Goal: Task Accomplishment & Management: Use online tool/utility

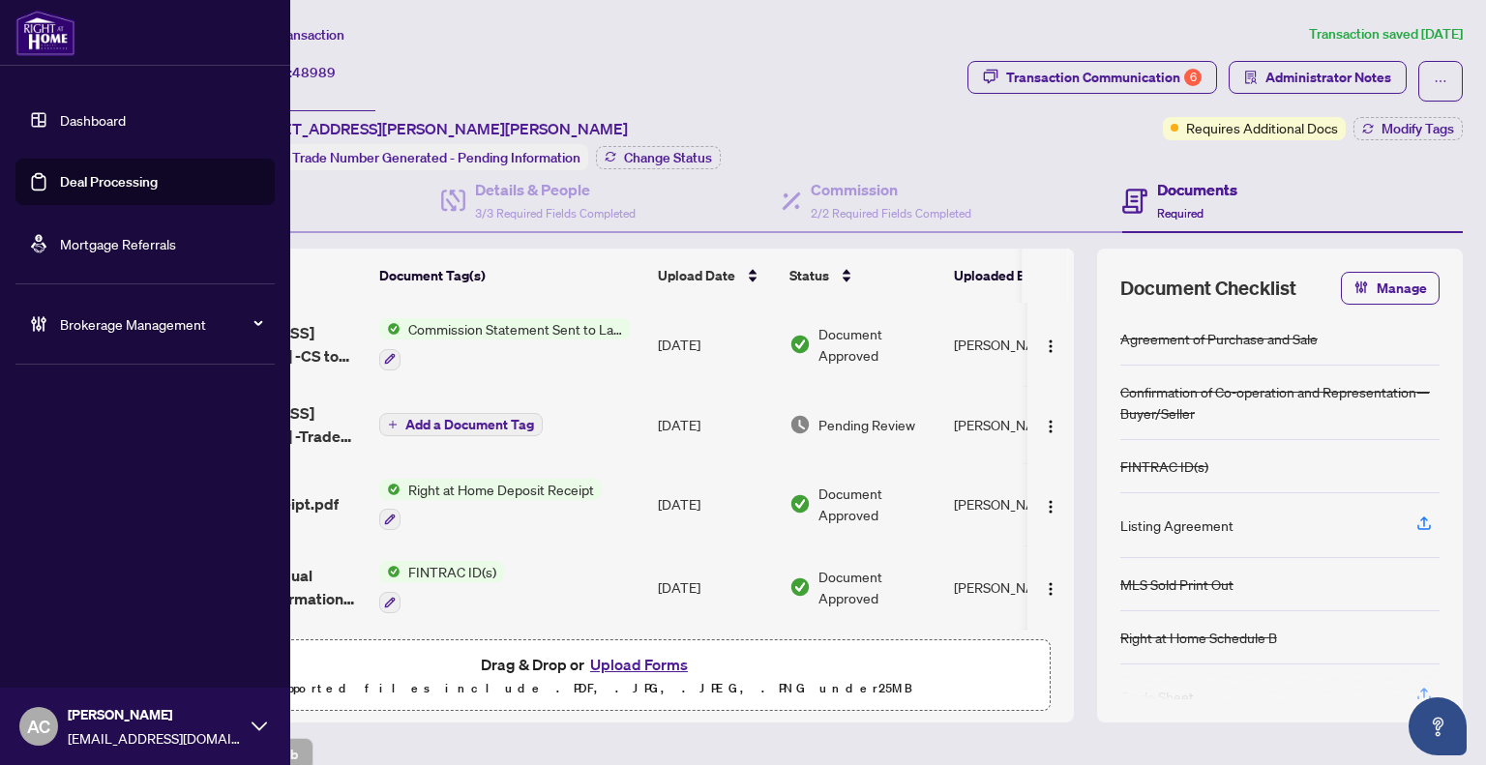
click at [85, 180] on link "Deal Processing" at bounding box center [109, 181] width 98 height 17
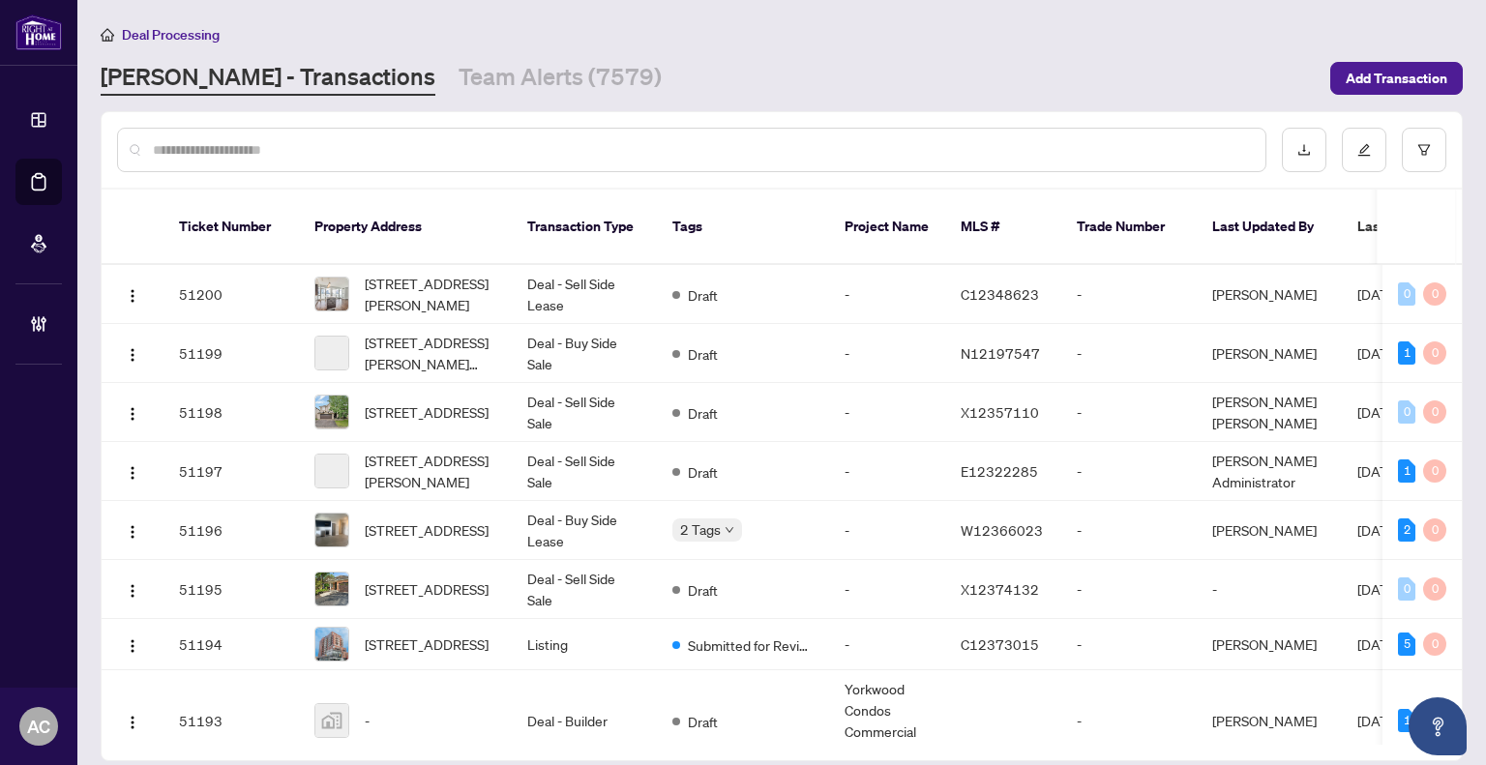
click at [337, 146] on input "text" at bounding box center [701, 149] width 1097 height 21
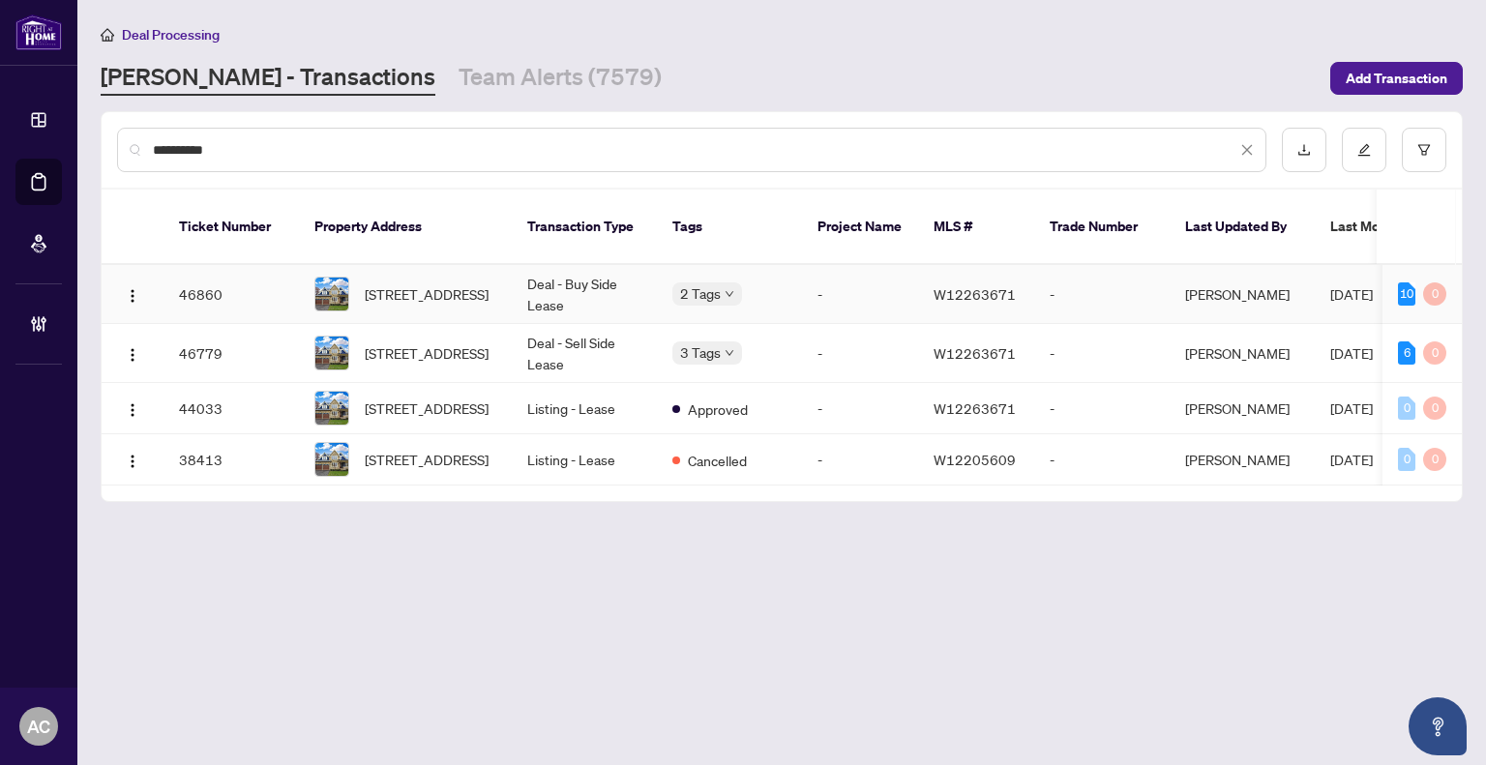
type input "**********"
click at [894, 272] on td "-" at bounding box center [860, 294] width 116 height 59
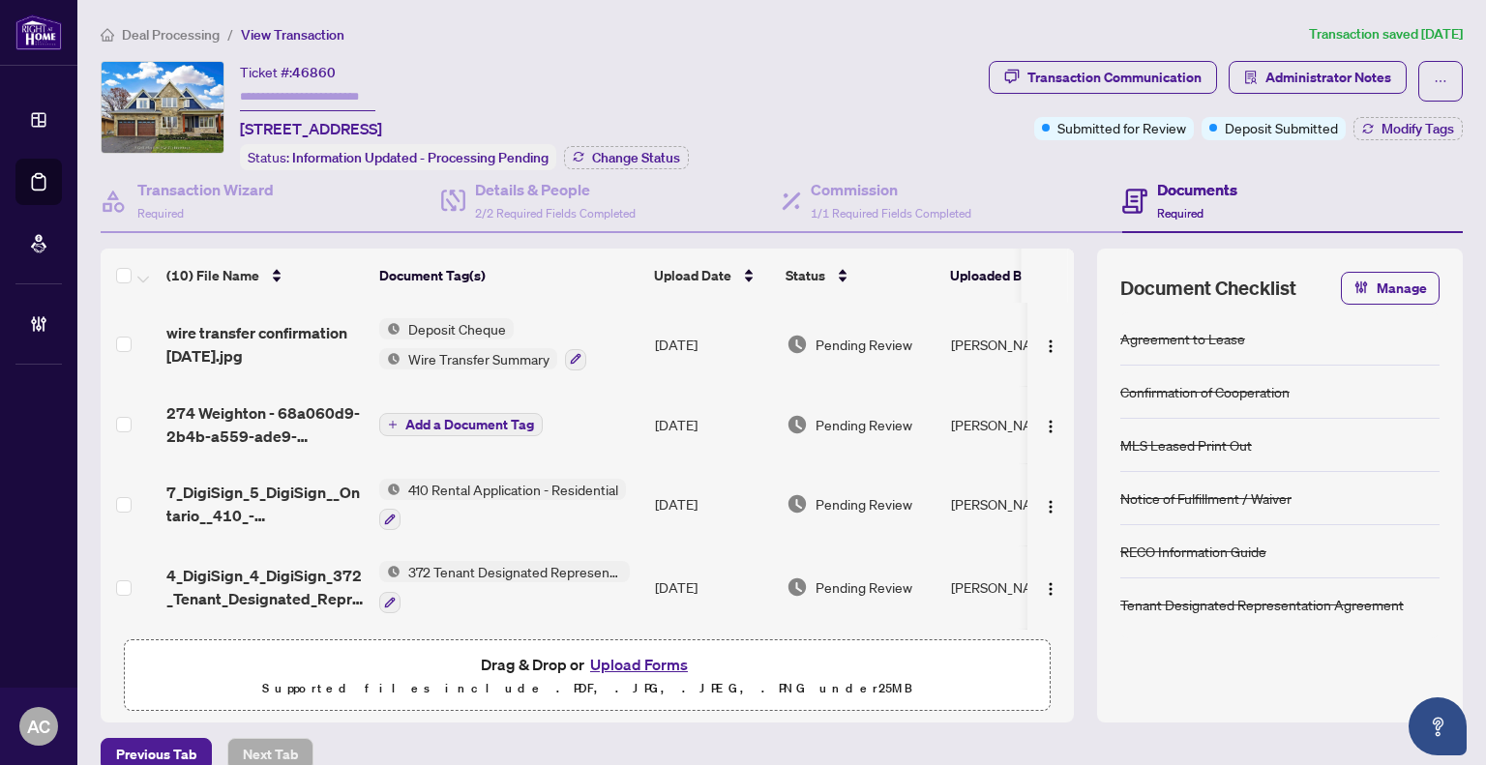
click at [1316, 45] on div "Deal Processing / View Transaction Transaction saved [DATE] Ticket #: 46860 [ST…" at bounding box center [782, 397] width 1378 height 748
click at [1303, 80] on span "Administrator Notes" at bounding box center [1329, 77] width 126 height 31
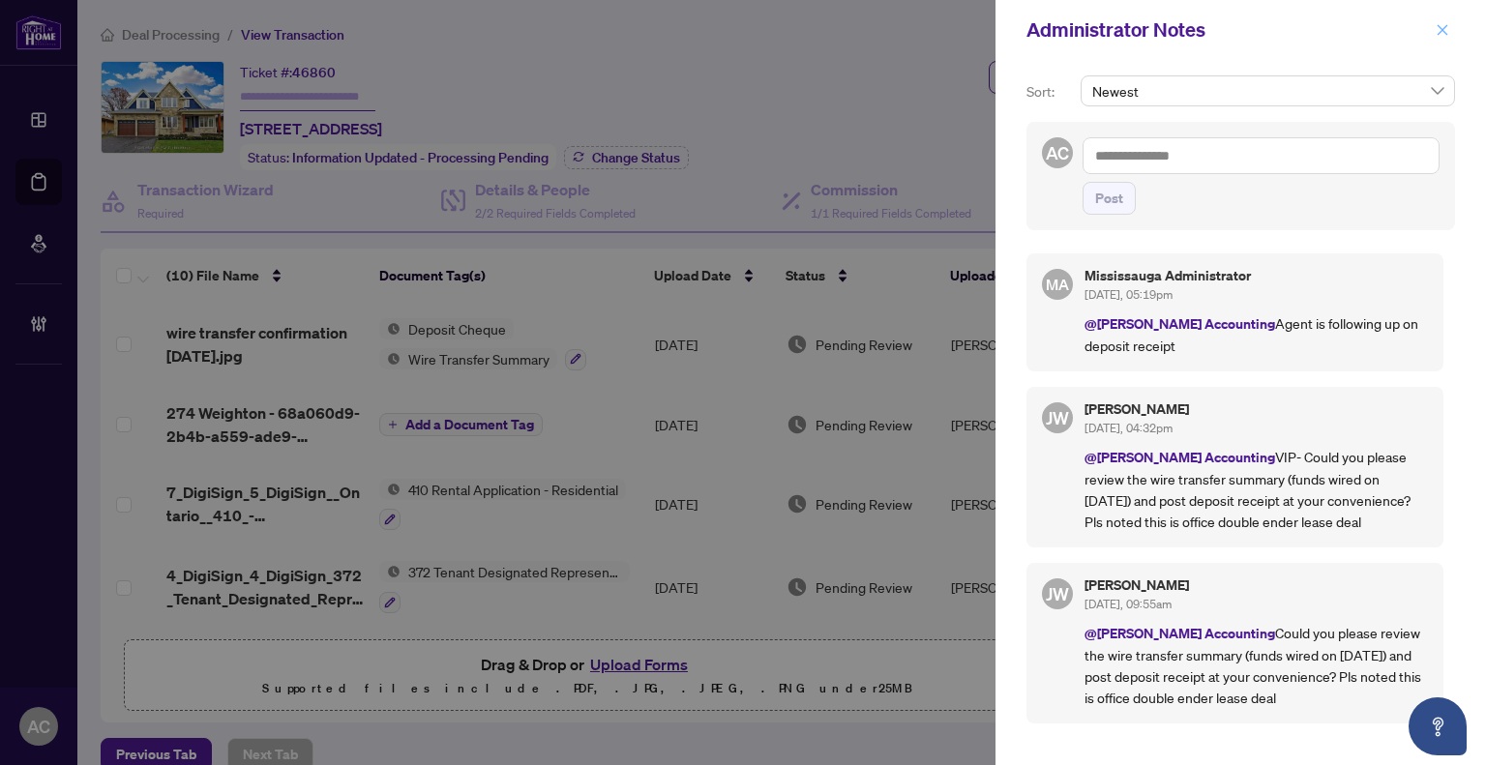
click at [1444, 25] on icon "close" at bounding box center [1443, 30] width 14 height 14
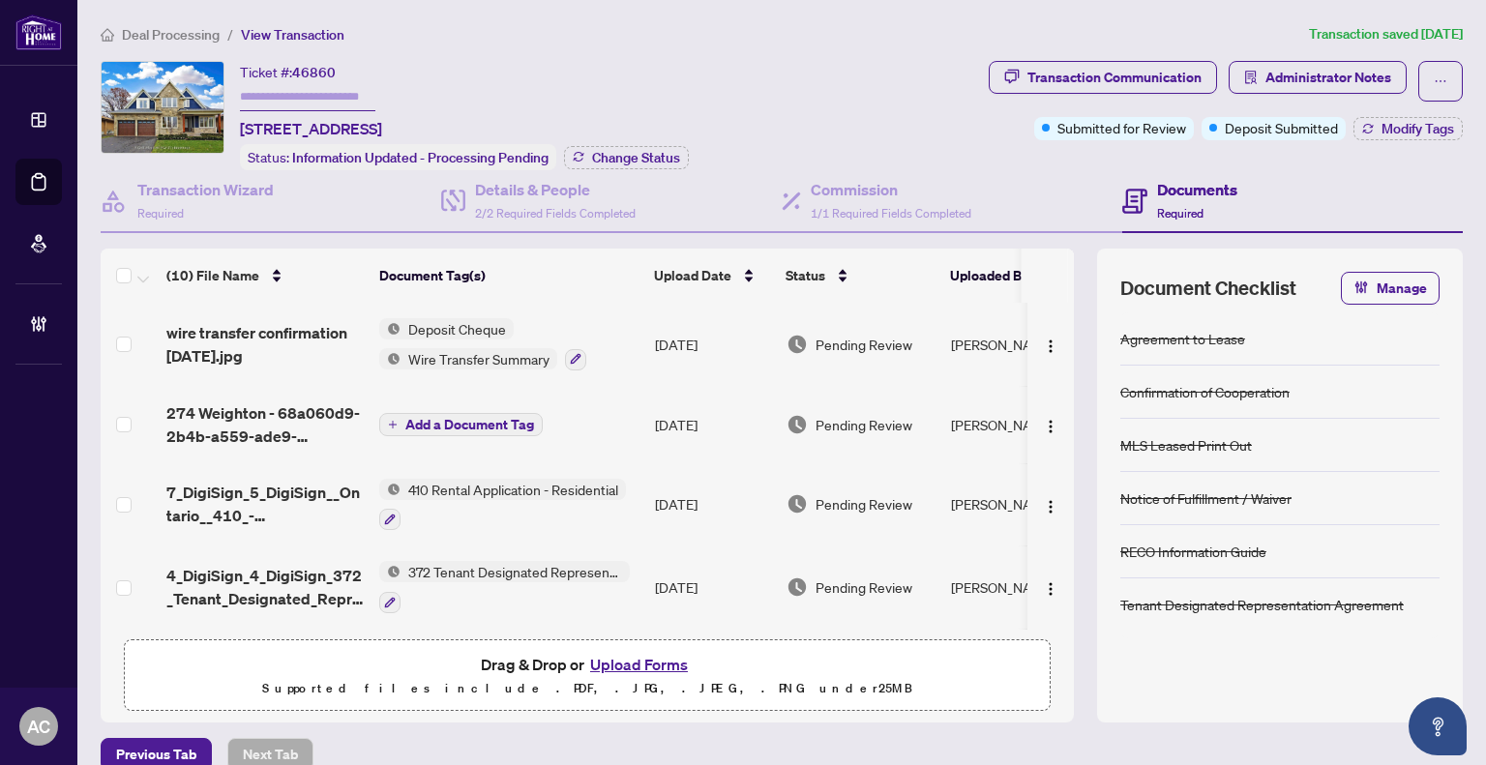
click at [274, 32] on span "View Transaction" at bounding box center [293, 34] width 104 height 17
click at [185, 30] on span "Deal Processing" at bounding box center [171, 34] width 98 height 17
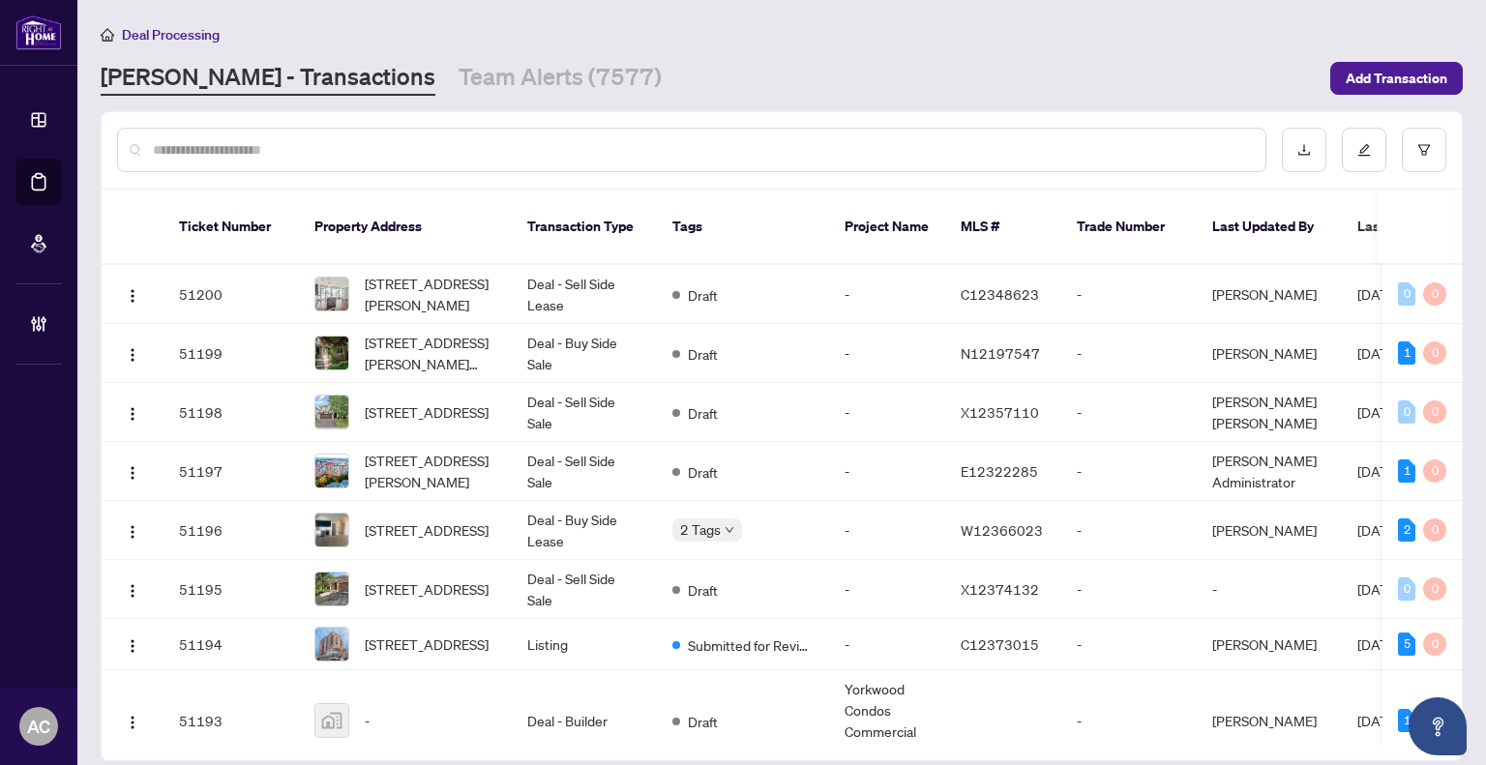
click at [453, 153] on input "text" at bounding box center [701, 149] width 1097 height 21
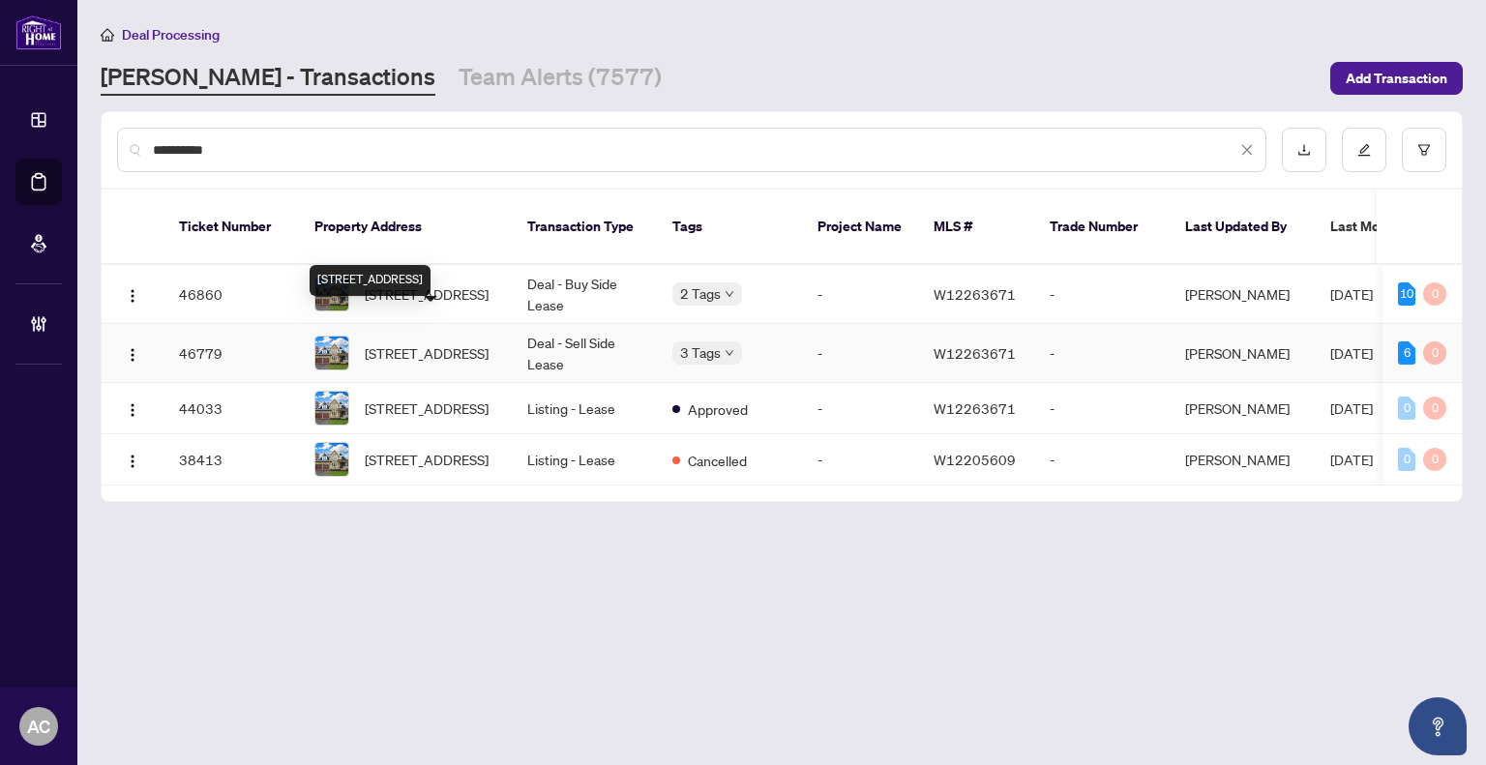
type input "**********"
click at [414, 343] on span "[STREET_ADDRESS]" at bounding box center [427, 353] width 124 height 21
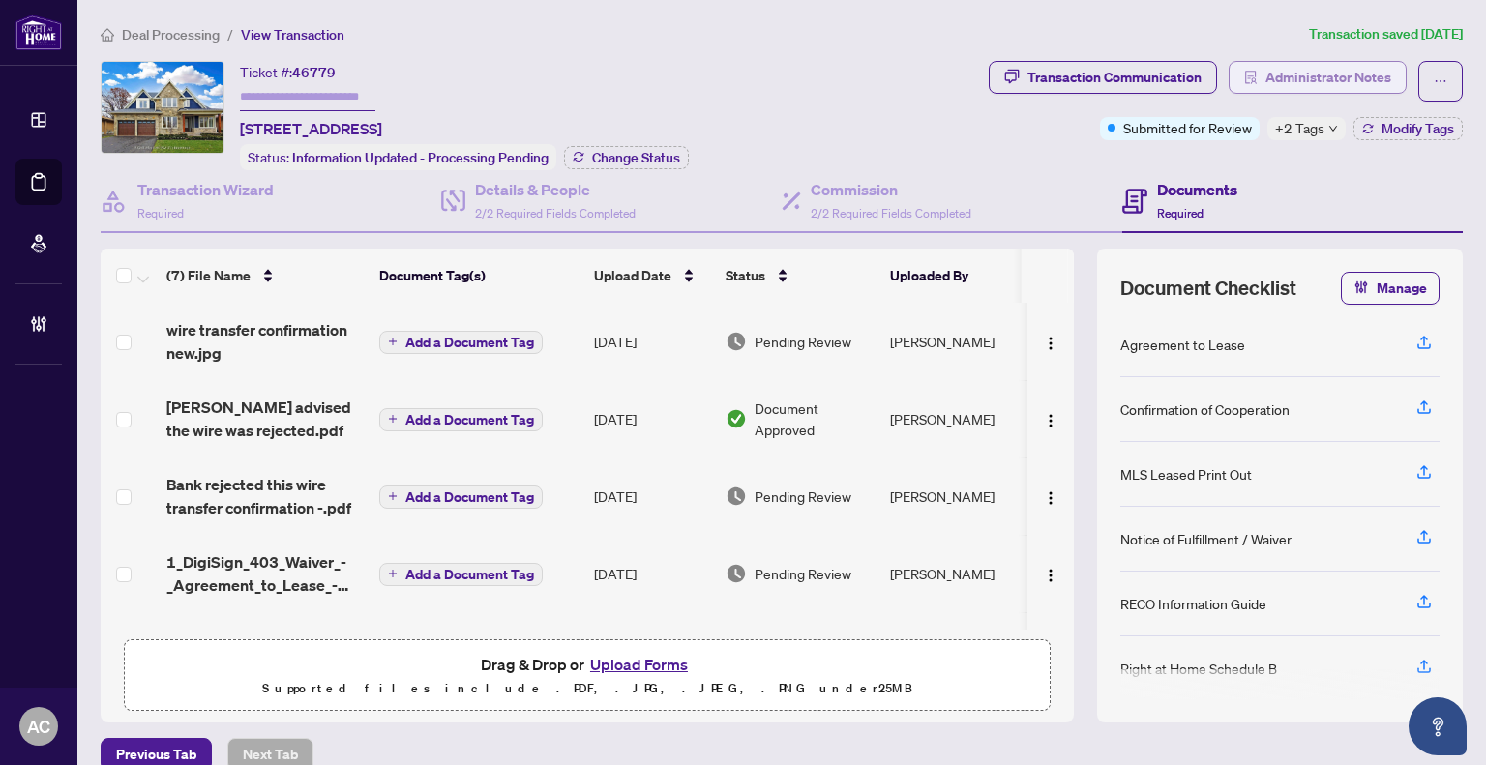
click at [1323, 83] on span "Administrator Notes" at bounding box center [1329, 77] width 126 height 31
